Goal: Information Seeking & Learning: Learn about a topic

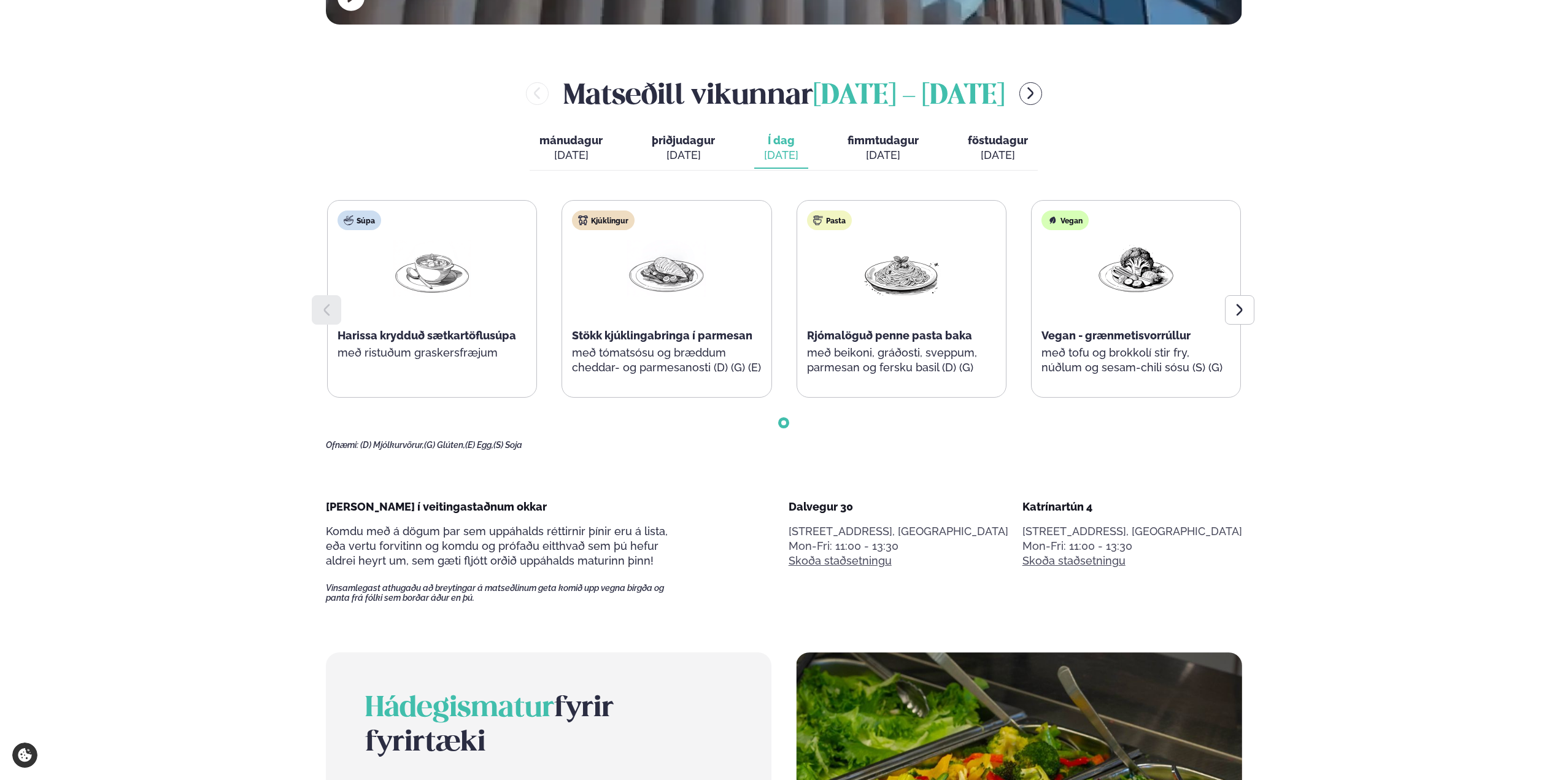
scroll to position [675, 0]
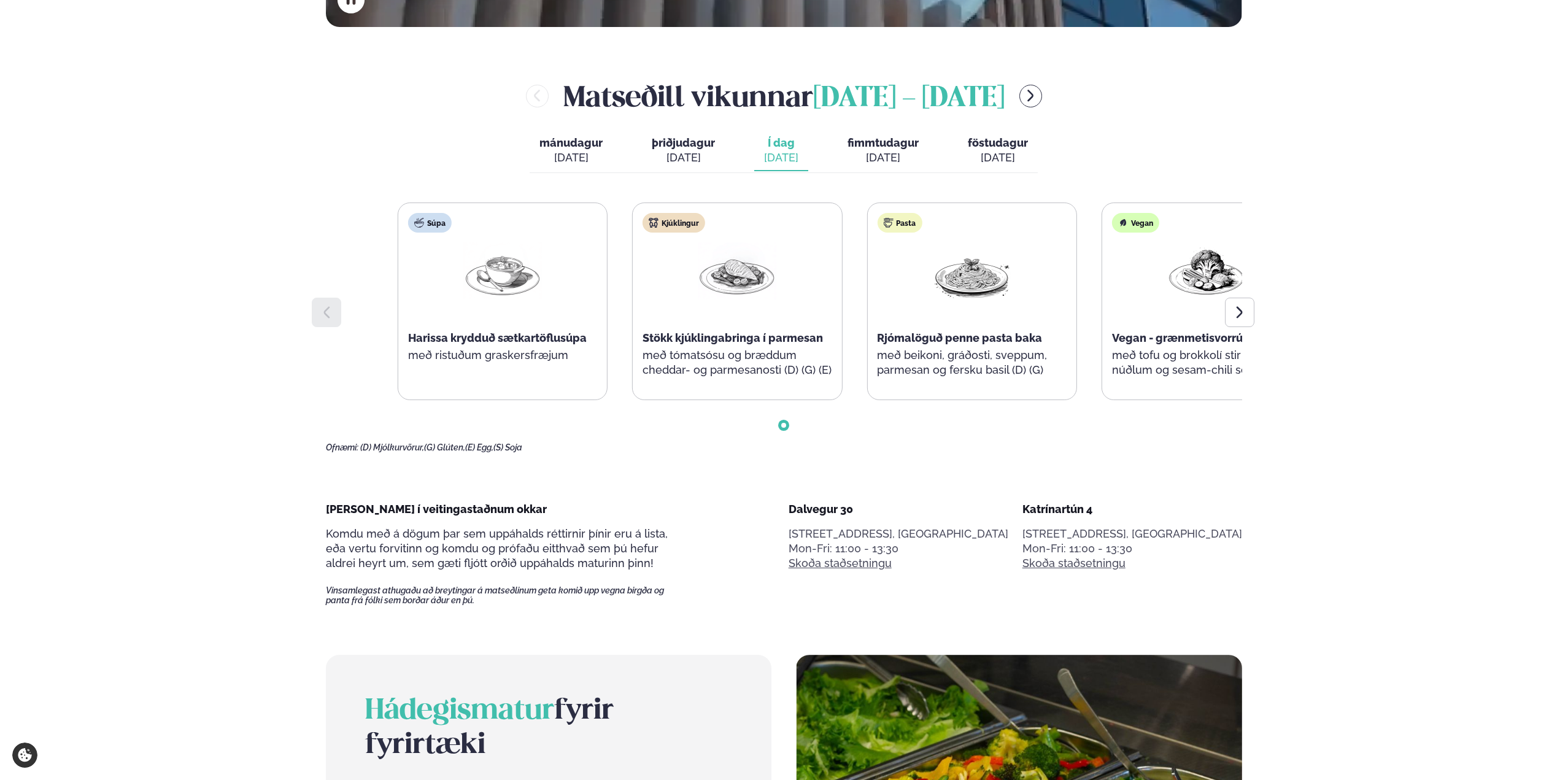
click at [648, 368] on div "Kjúklingur Stökk kjúklingabringa í parmesan með tómatsósu og bræddum cheddar- o…" at bounding box center [737, 301] width 209 height 196
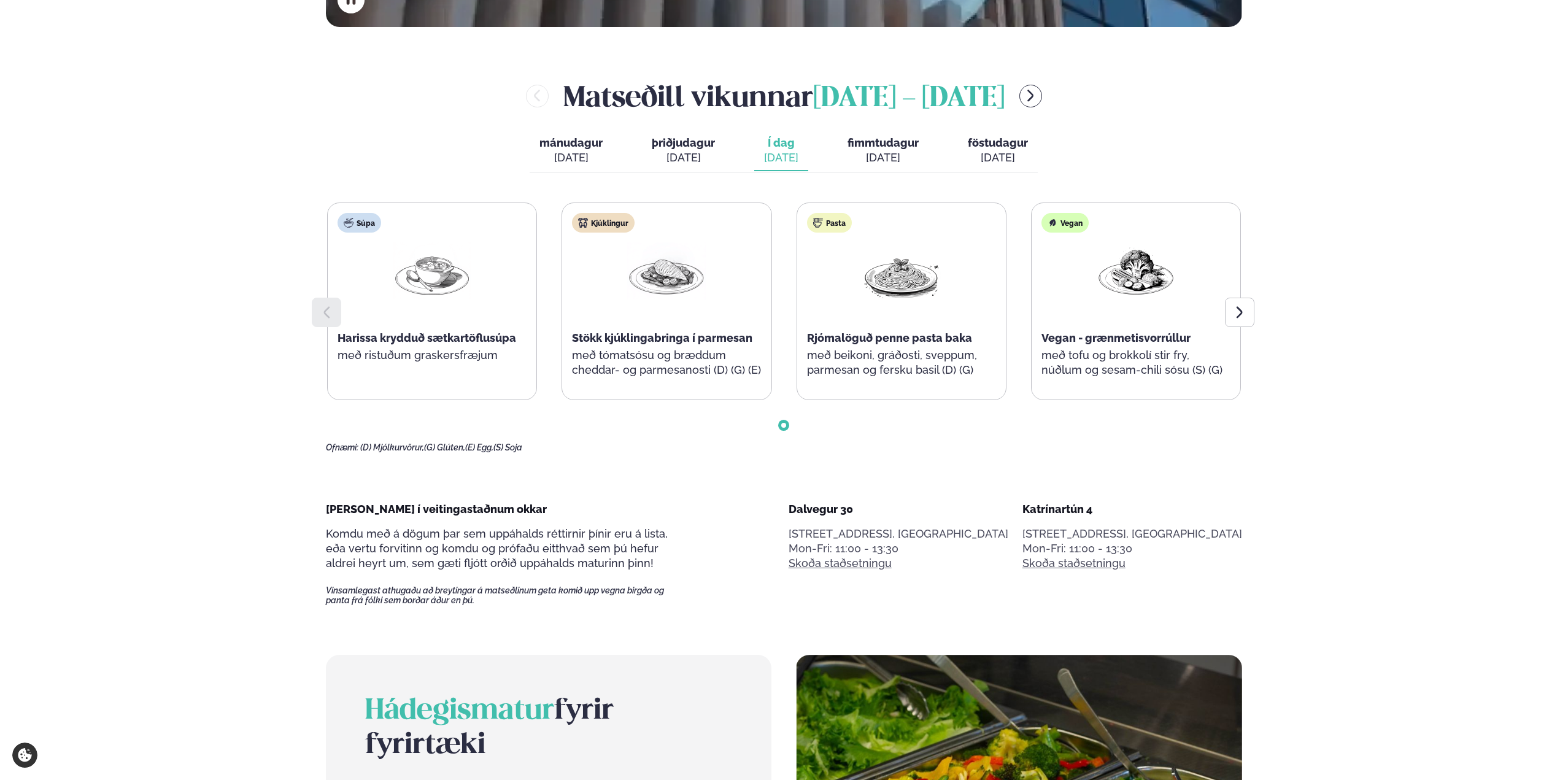
click at [1238, 303] on div at bounding box center [1240, 312] width 29 height 29
click at [1238, 308] on icon at bounding box center [1239, 312] width 6 height 12
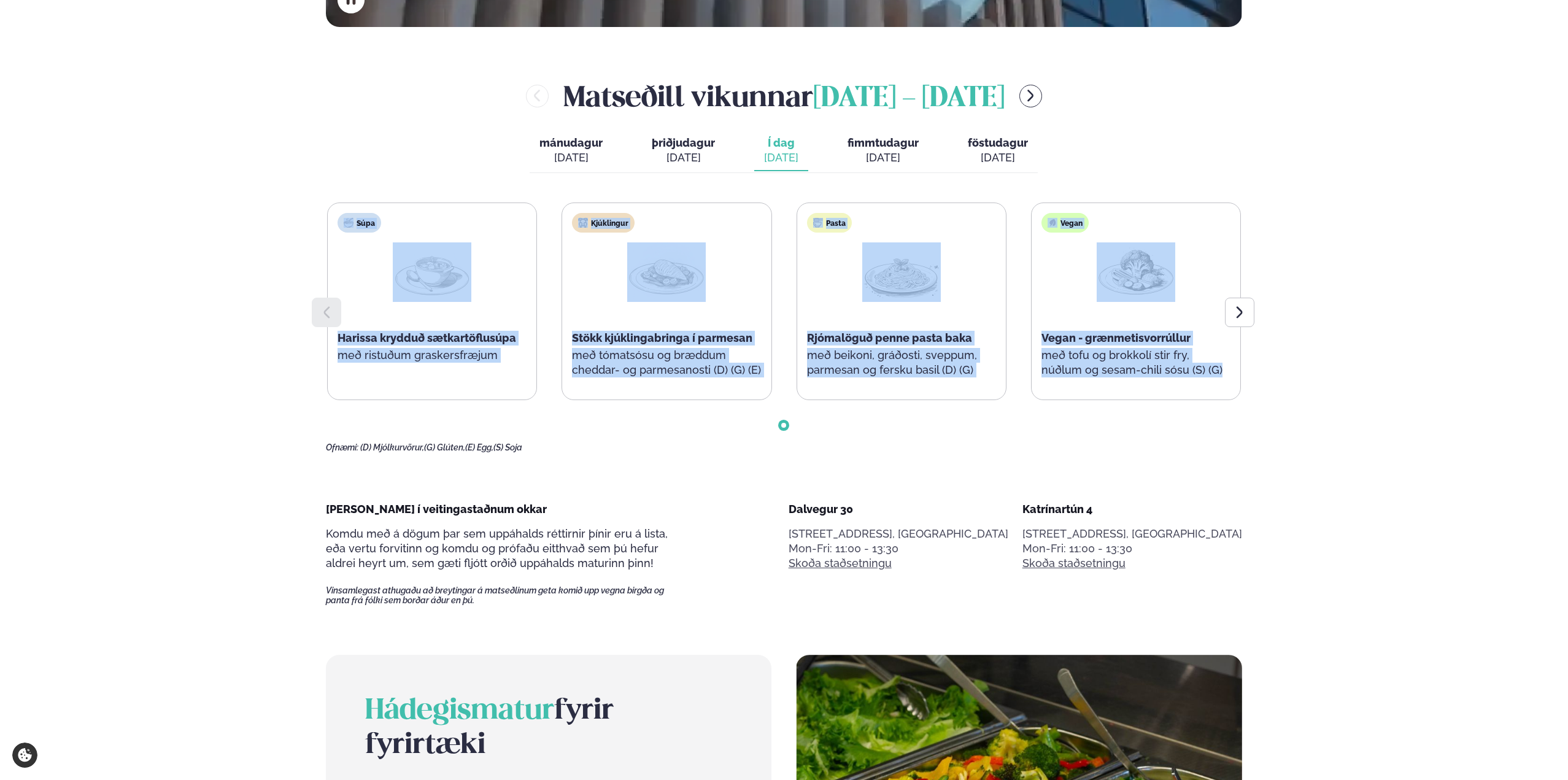
drag, startPoint x: 1308, startPoint y: 392, endPoint x: 290, endPoint y: 226, distance: 1031.4
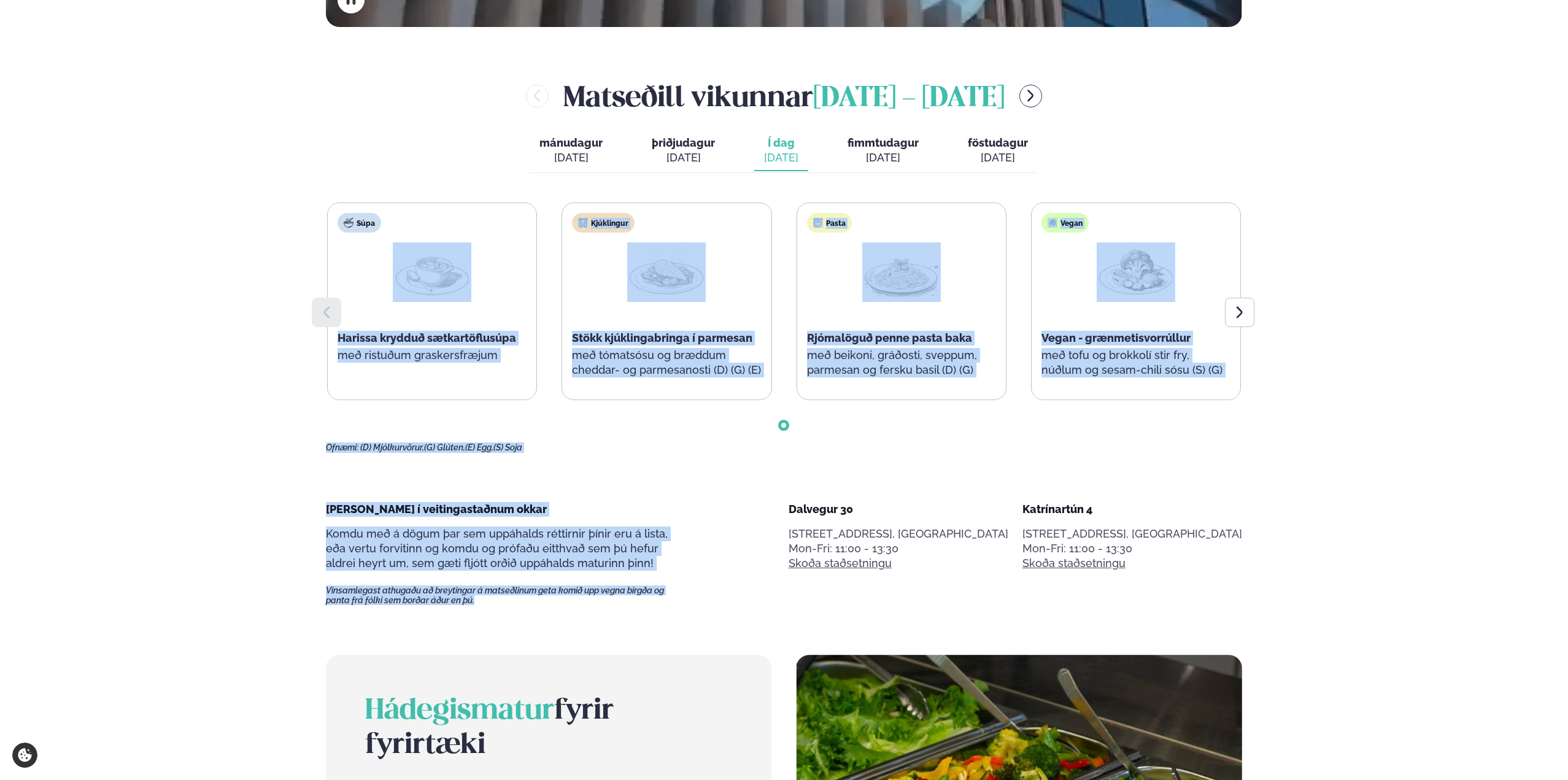
drag, startPoint x: 205, startPoint y: 236, endPoint x: 764, endPoint y: 620, distance: 678.2
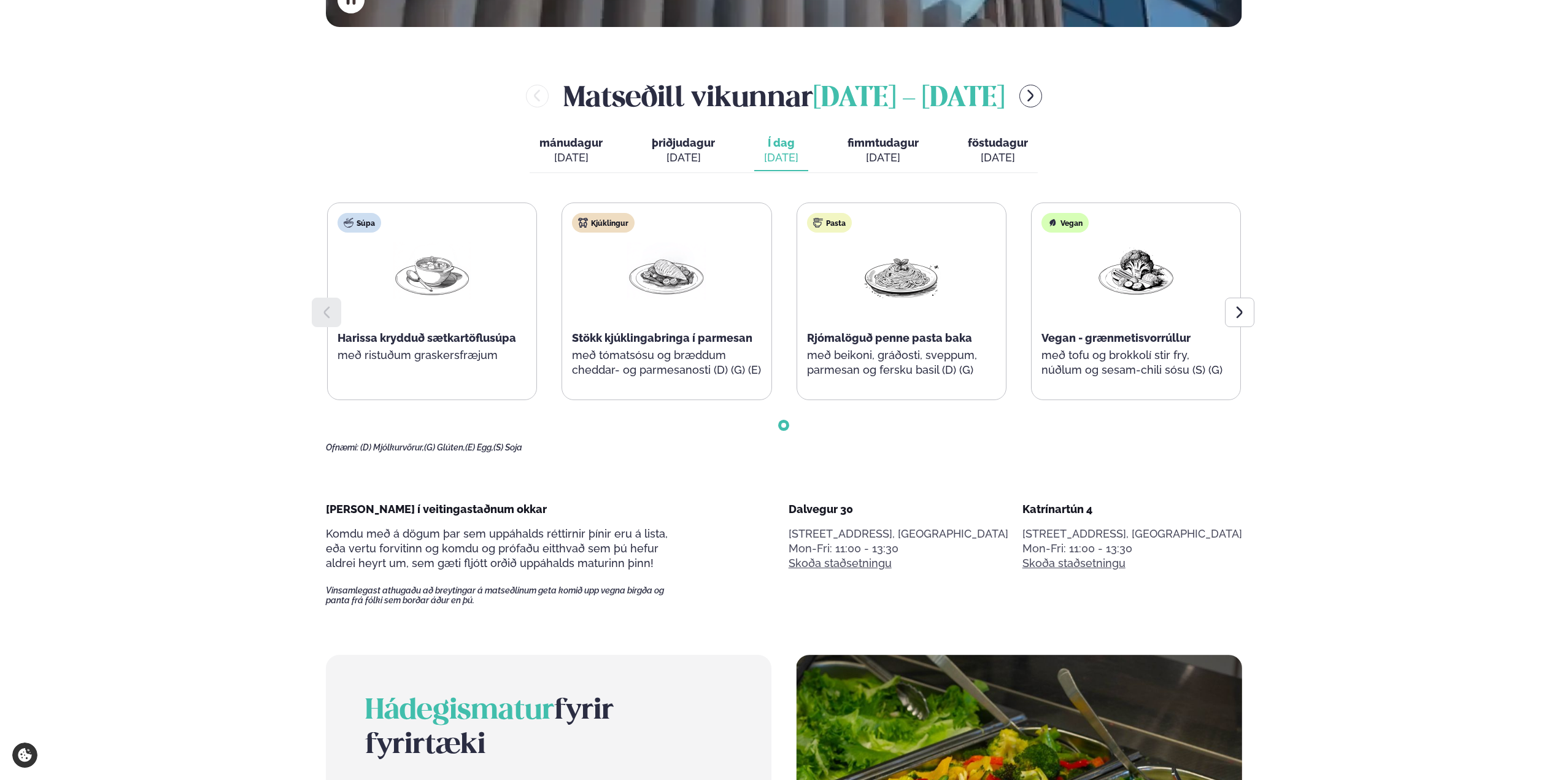
drag, startPoint x: 1394, startPoint y: 600, endPoint x: 286, endPoint y: 33, distance: 1244.6
drag, startPoint x: 89, startPoint y: 128, endPoint x: 1200, endPoint y: 716, distance: 1257.0
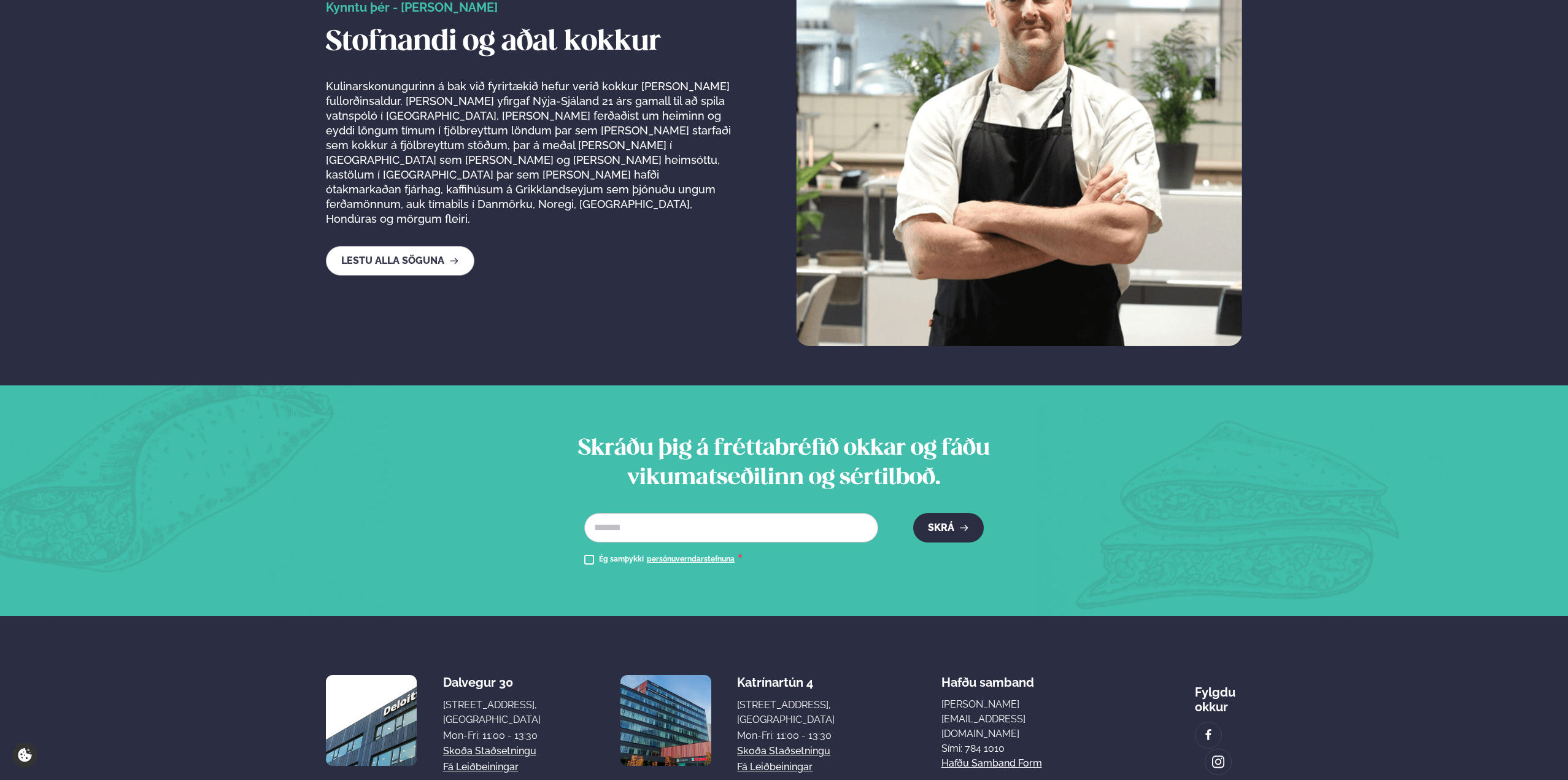
scroll to position [2350, 0]
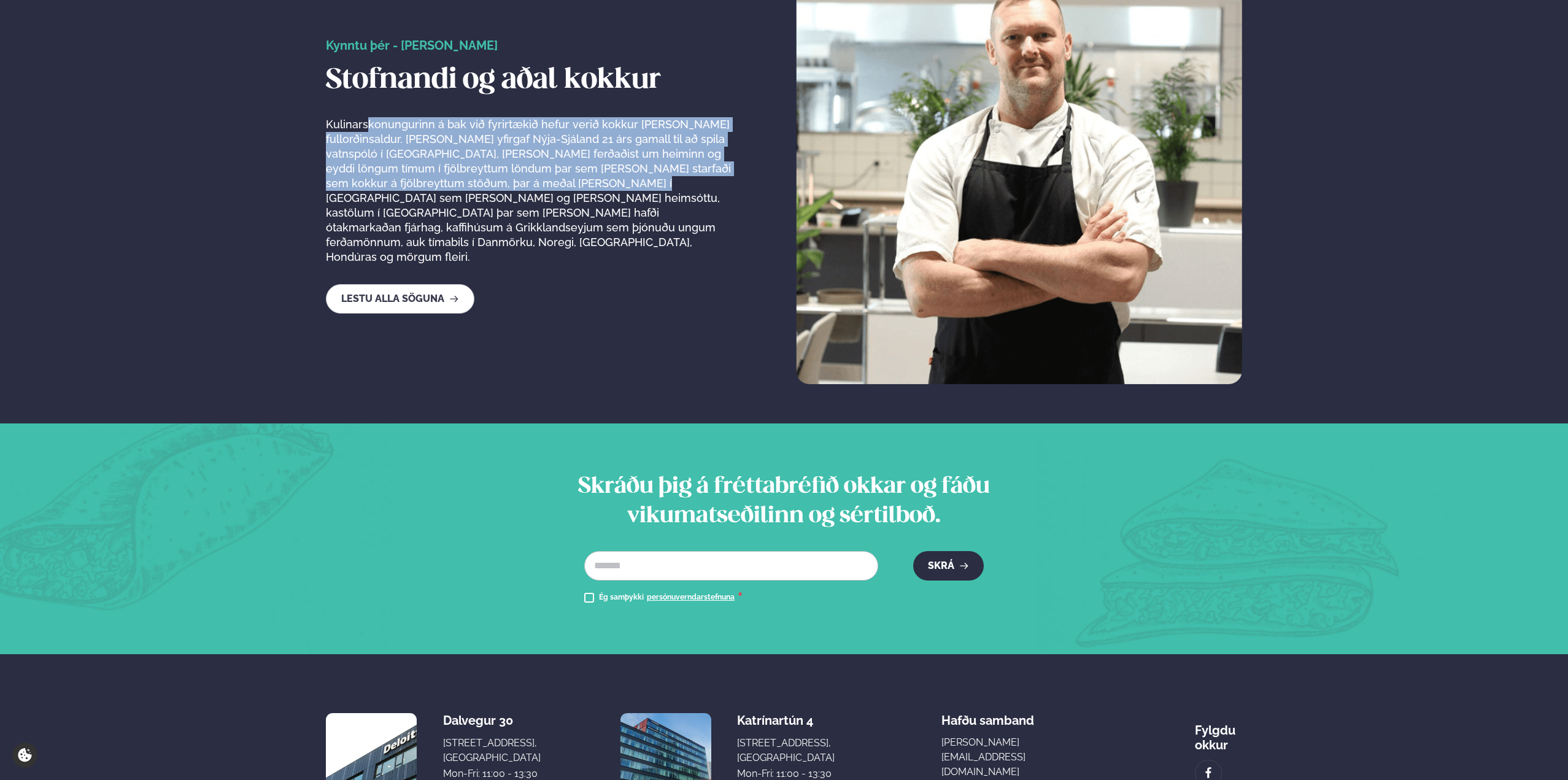
drag, startPoint x: 387, startPoint y: 146, endPoint x: 609, endPoint y: 194, distance: 227.1
click at [609, 194] on p "Kulinarskonungurinn á bak við fyrirtækið hefur verið kokkur [PERSON_NAME] fullo…" at bounding box center [529, 191] width 407 height 148
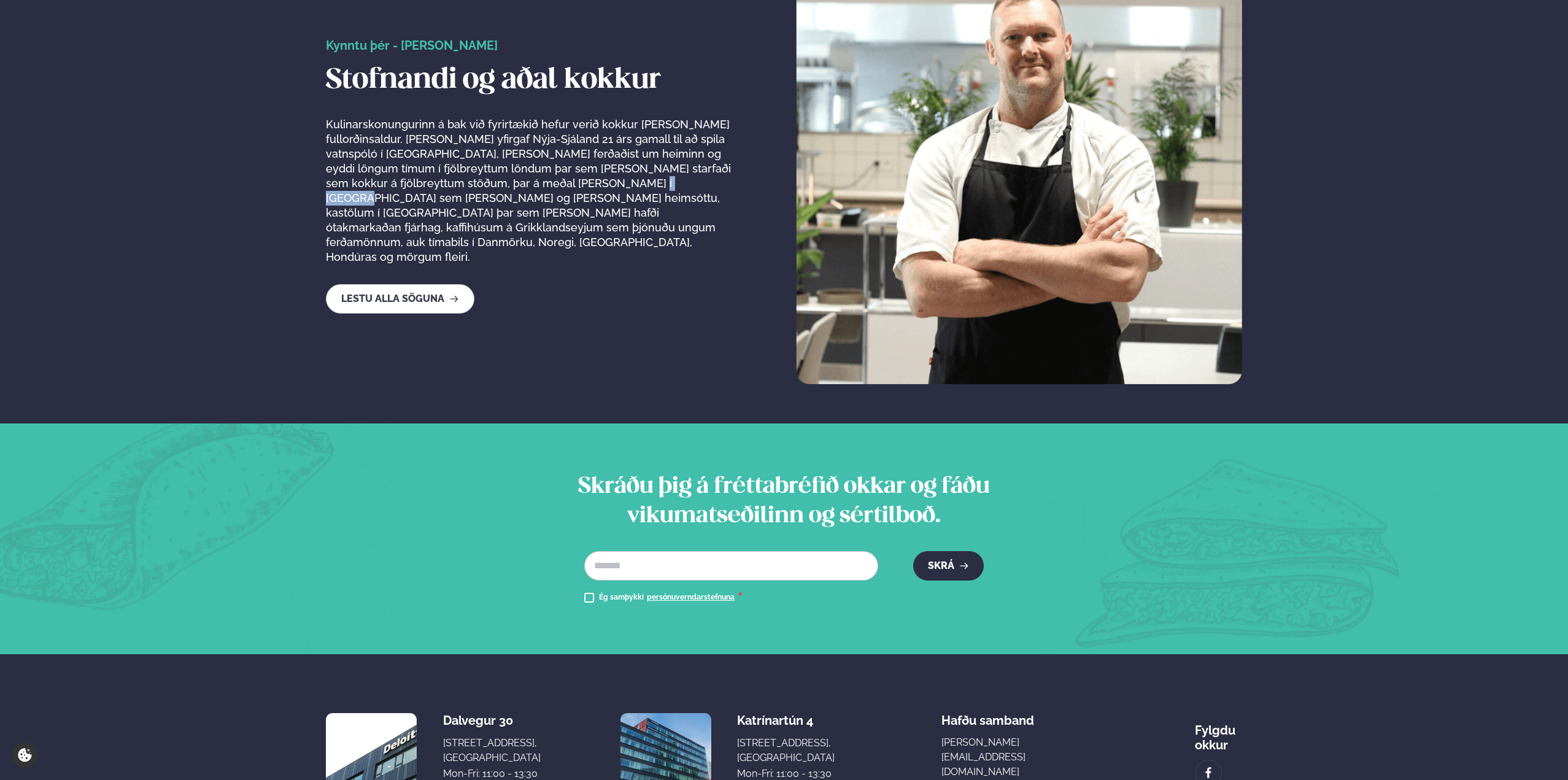
click at [609, 194] on p "Kulinarskonungurinn á bak við fyrirtækið hefur verið kokkur [PERSON_NAME] fullo…" at bounding box center [529, 191] width 407 height 148
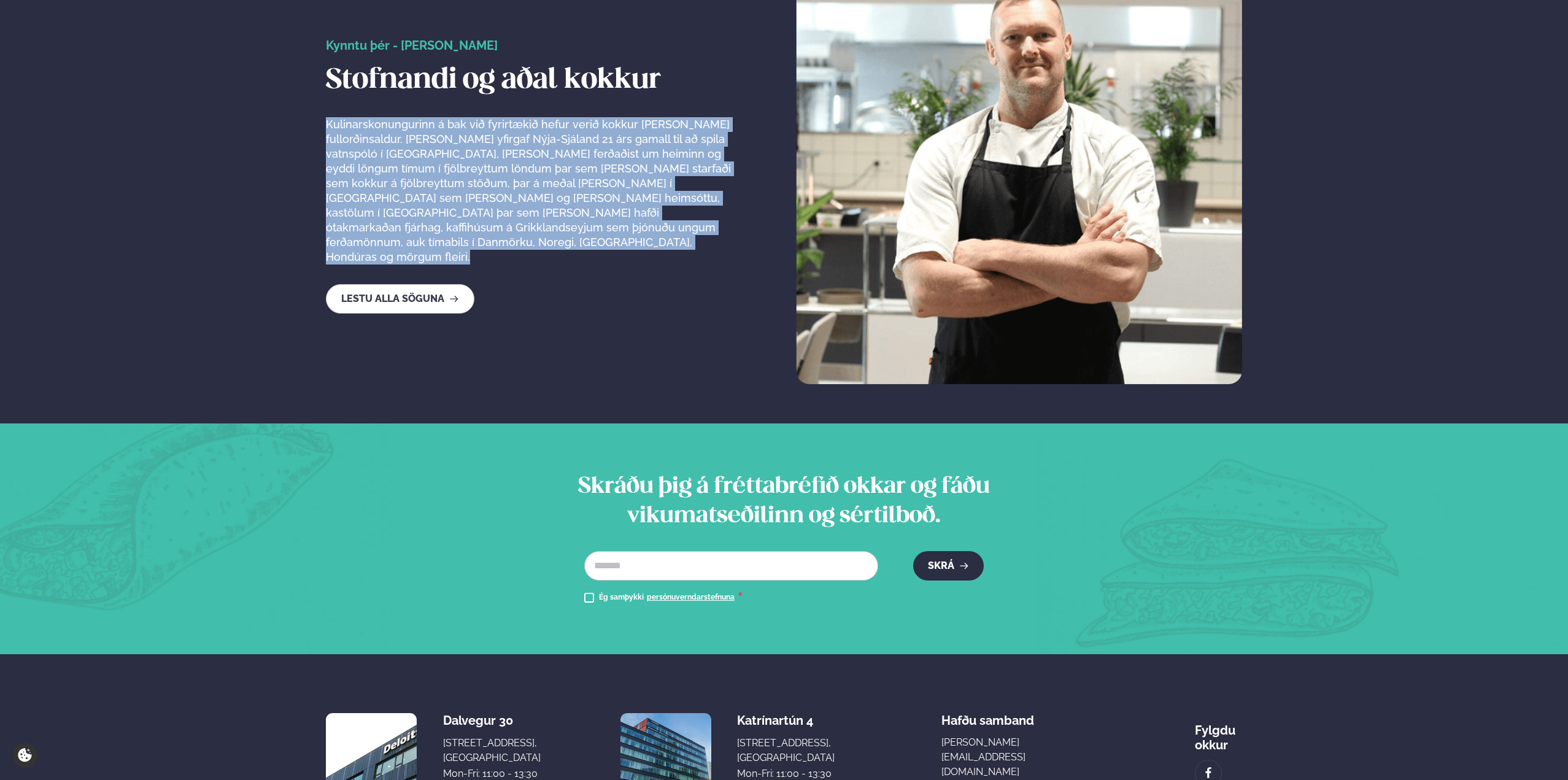
click at [609, 194] on p "Kulinarskonungurinn á bak við fyrirtækið hefur verið kokkur [PERSON_NAME] fullo…" at bounding box center [529, 191] width 407 height 148
click at [601, 181] on p "Kulinarskonungurinn á bak við fyrirtækið hefur verið kokkur [PERSON_NAME] fullo…" at bounding box center [529, 191] width 407 height 148
